Goal: Information Seeking & Learning: Learn about a topic

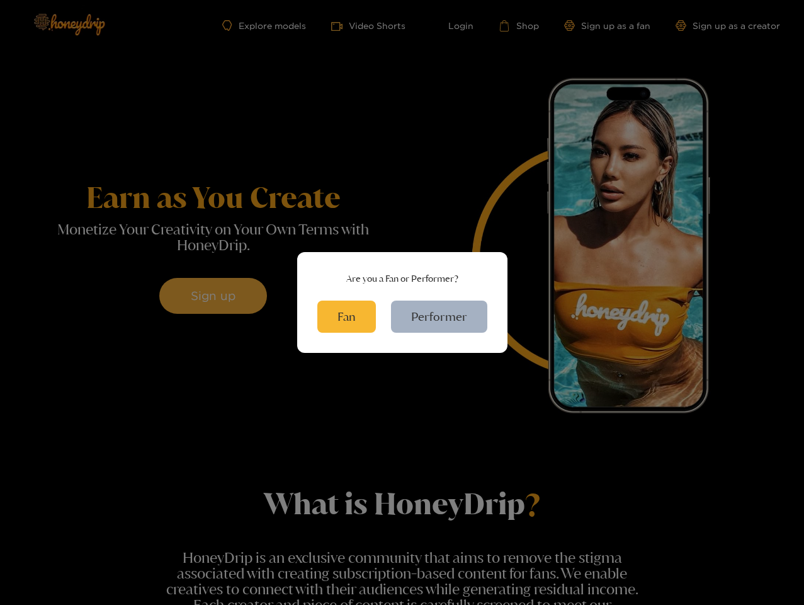
click at [348, 316] on button "Fan" at bounding box center [346, 316] width 59 height 32
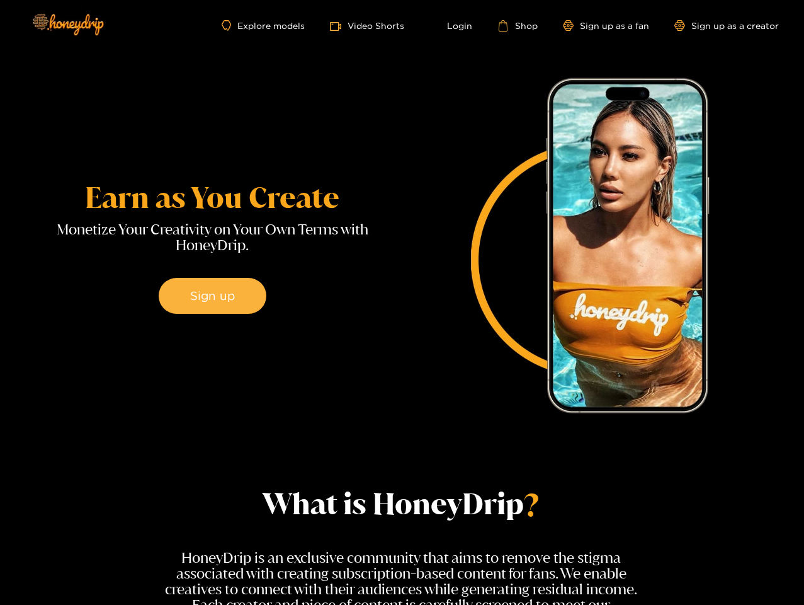
click at [440, 316] on div "Wanna show us your package? You can now send Videos or Pictures to your favorit…" at bounding box center [402, 312] width 296 height 256
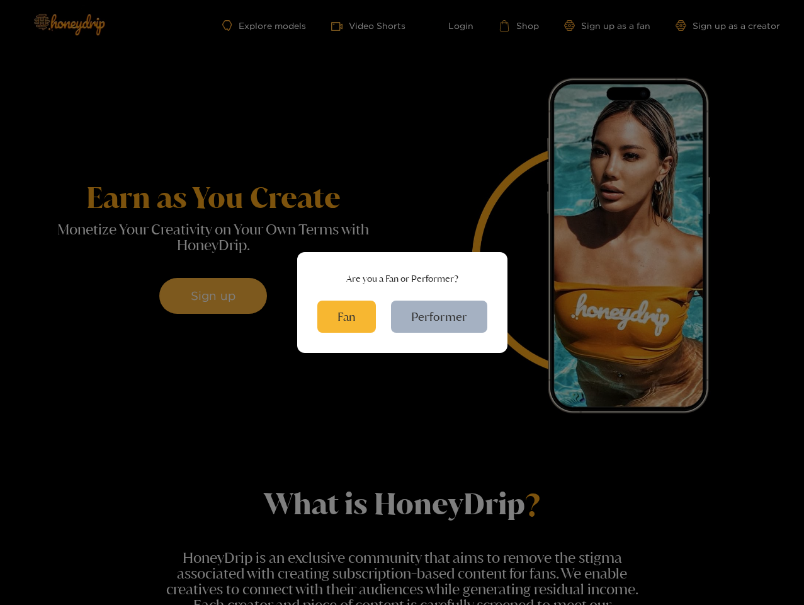
click at [348, 316] on button "Fan" at bounding box center [346, 316] width 59 height 32
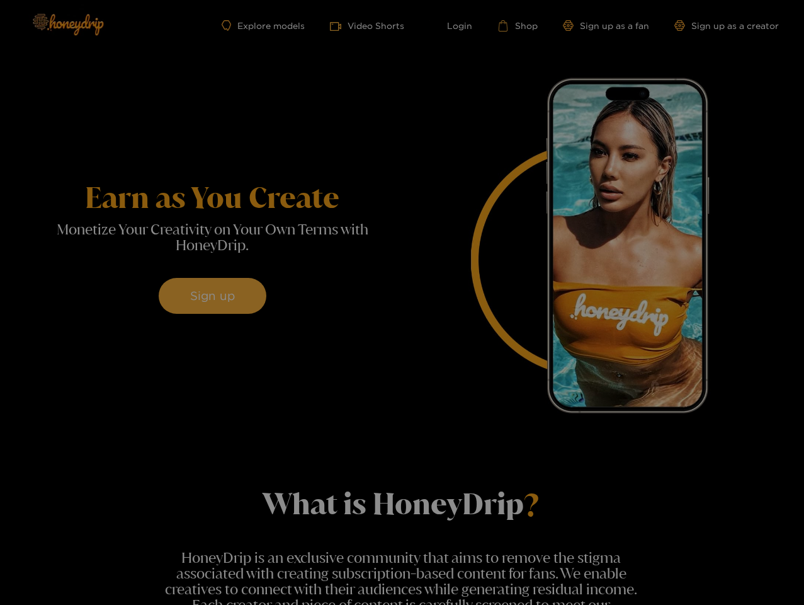
click at [440, 316] on div "What's New Wanna show us your package? You can now send Videos or Pictures to y…" at bounding box center [402, 302] width 804 height 605
